Goal: Task Accomplishment & Management: Manage account settings

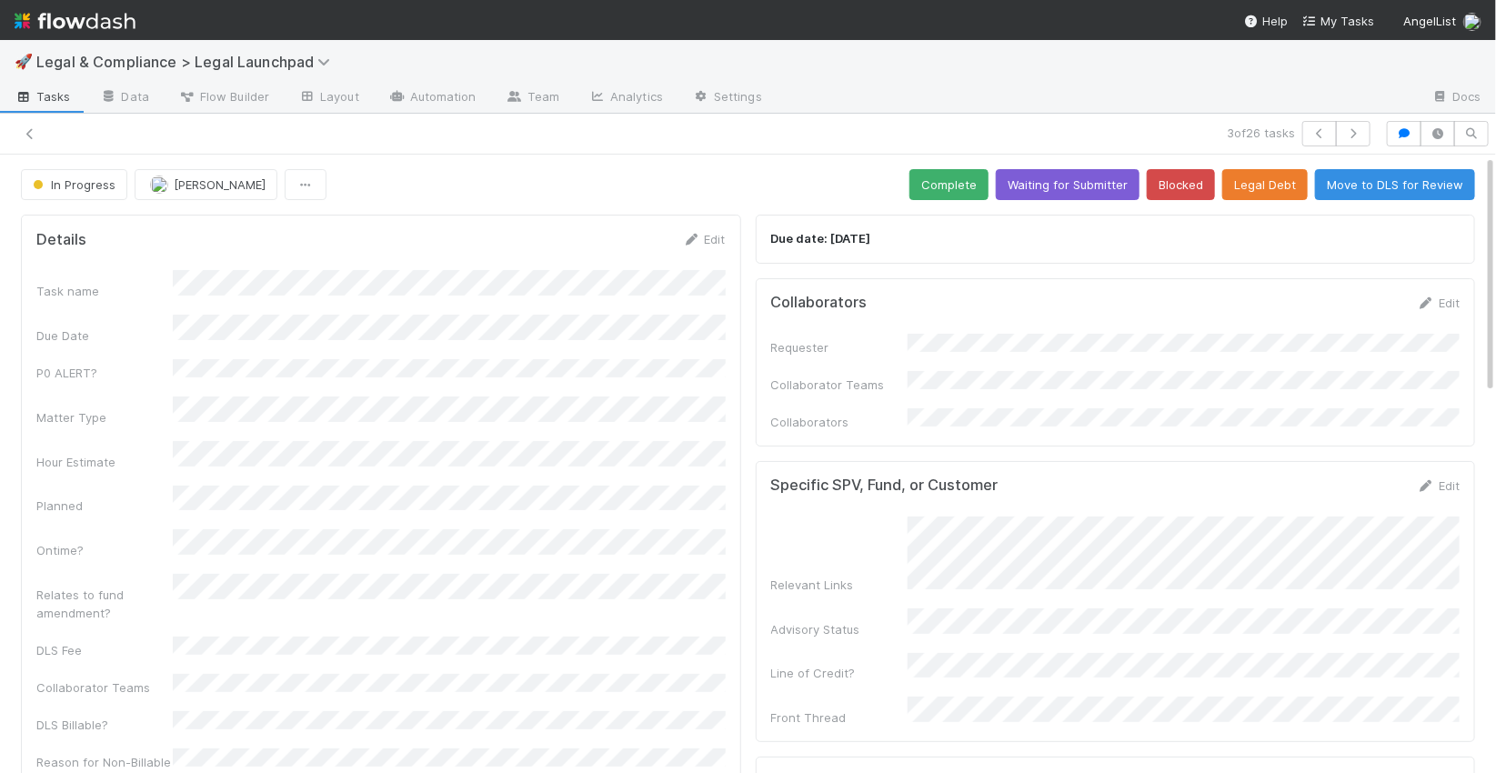
scroll to position [247, 0]
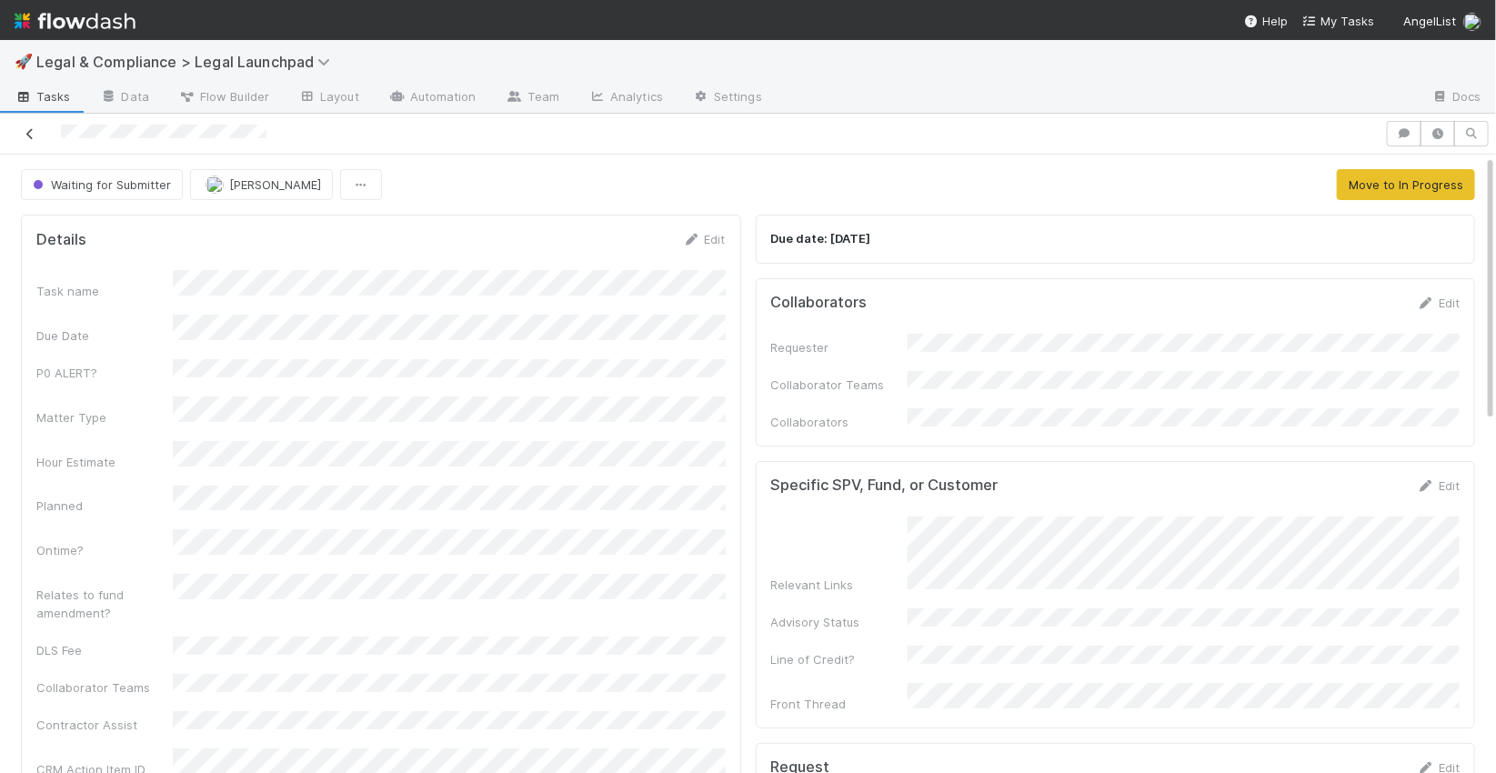
click at [30, 135] on icon at bounding box center [30, 134] width 18 height 12
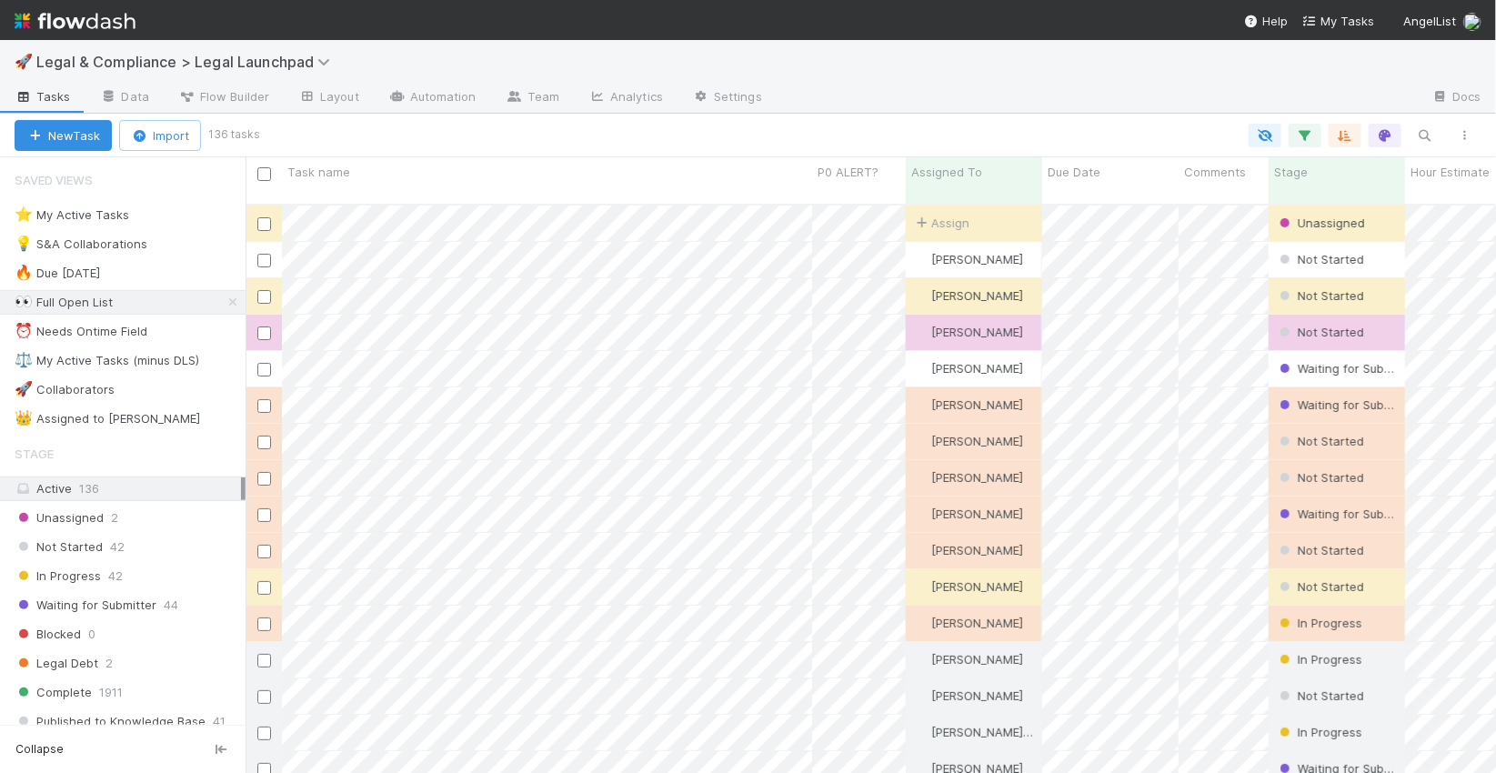
scroll to position [582, 1251]
click at [214, 222] on div "⭐ My Active Tasks 27" at bounding box center [130, 215] width 231 height 23
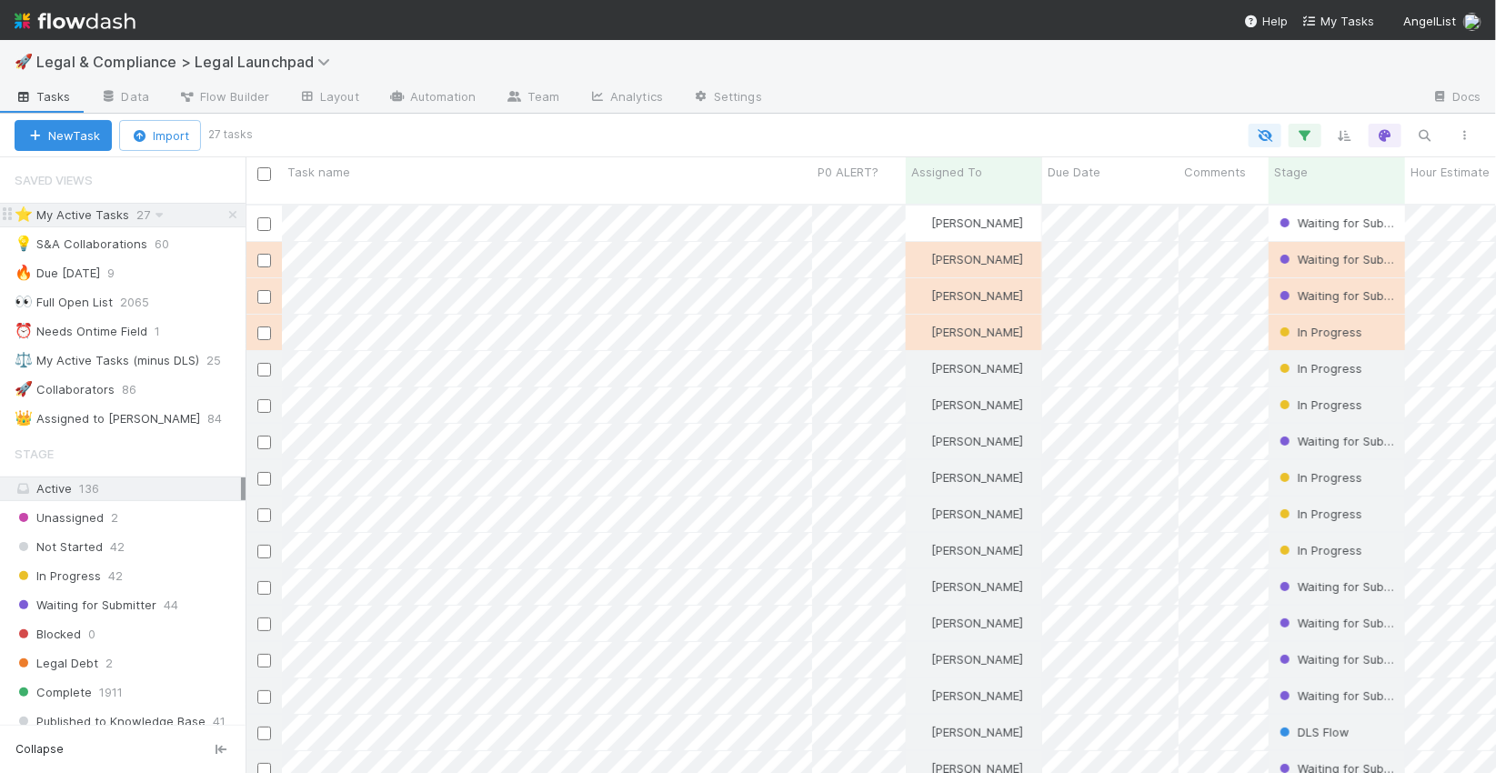
scroll to position [582, 1251]
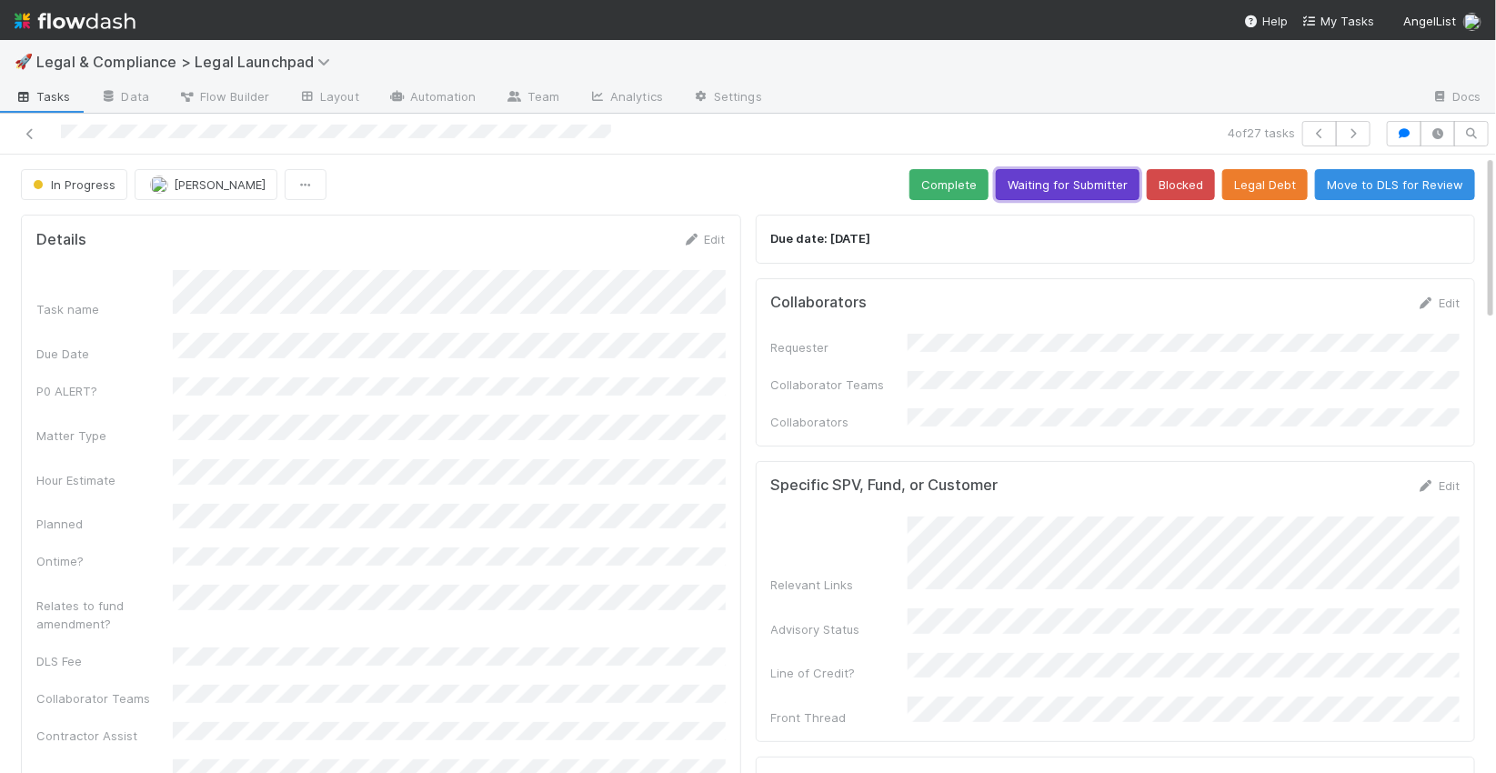
click at [1063, 185] on button "Waiting for Submitter" at bounding box center [1068, 184] width 144 height 31
